Goal: Find contact information: Find contact information

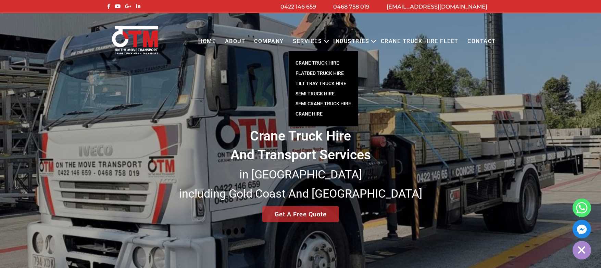
click at [324, 74] on link "FLATBED TRUCK HIRE" at bounding box center [322, 73] width 69 height 10
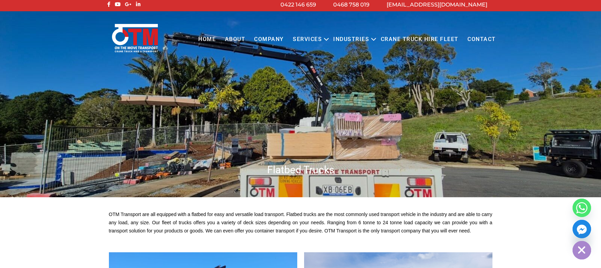
scroll to position [137, 0]
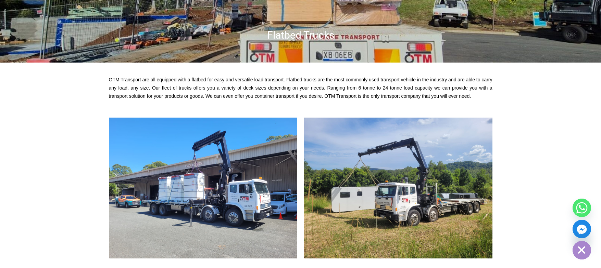
drag, startPoint x: 270, startPoint y: 36, endPoint x: 335, endPoint y: 37, distance: 65.0
copy div
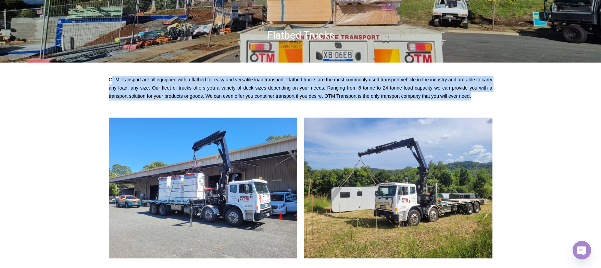
drag, startPoint x: 114, startPoint y: 78, endPoint x: 516, endPoint y: 99, distance: 402.6
copy p "TM Transport are all equipped with a flatbed for easy and versatile load transp…"
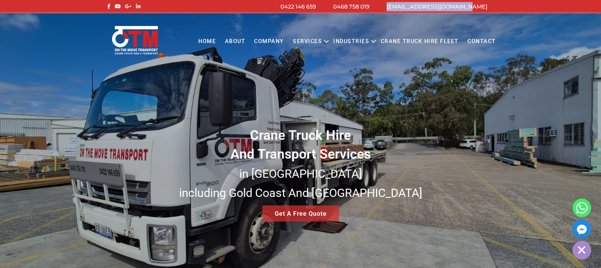
drag, startPoint x: 504, startPoint y: 10, endPoint x: 489, endPoint y: 8, distance: 14.9
click at [489, 8] on div "info@otmtransport.com.au 0468 758 019 0422 146 659" at bounding box center [300, 6] width 601 height 13
copy div "[EMAIL_ADDRESS][DOMAIN_NAME]"
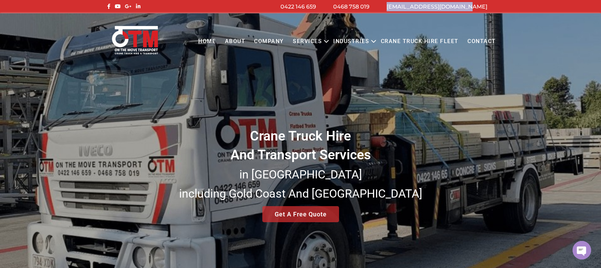
click at [473, 38] on link "Contact" at bounding box center [481, 41] width 37 height 19
